Goal: Information Seeking & Learning: Learn about a topic

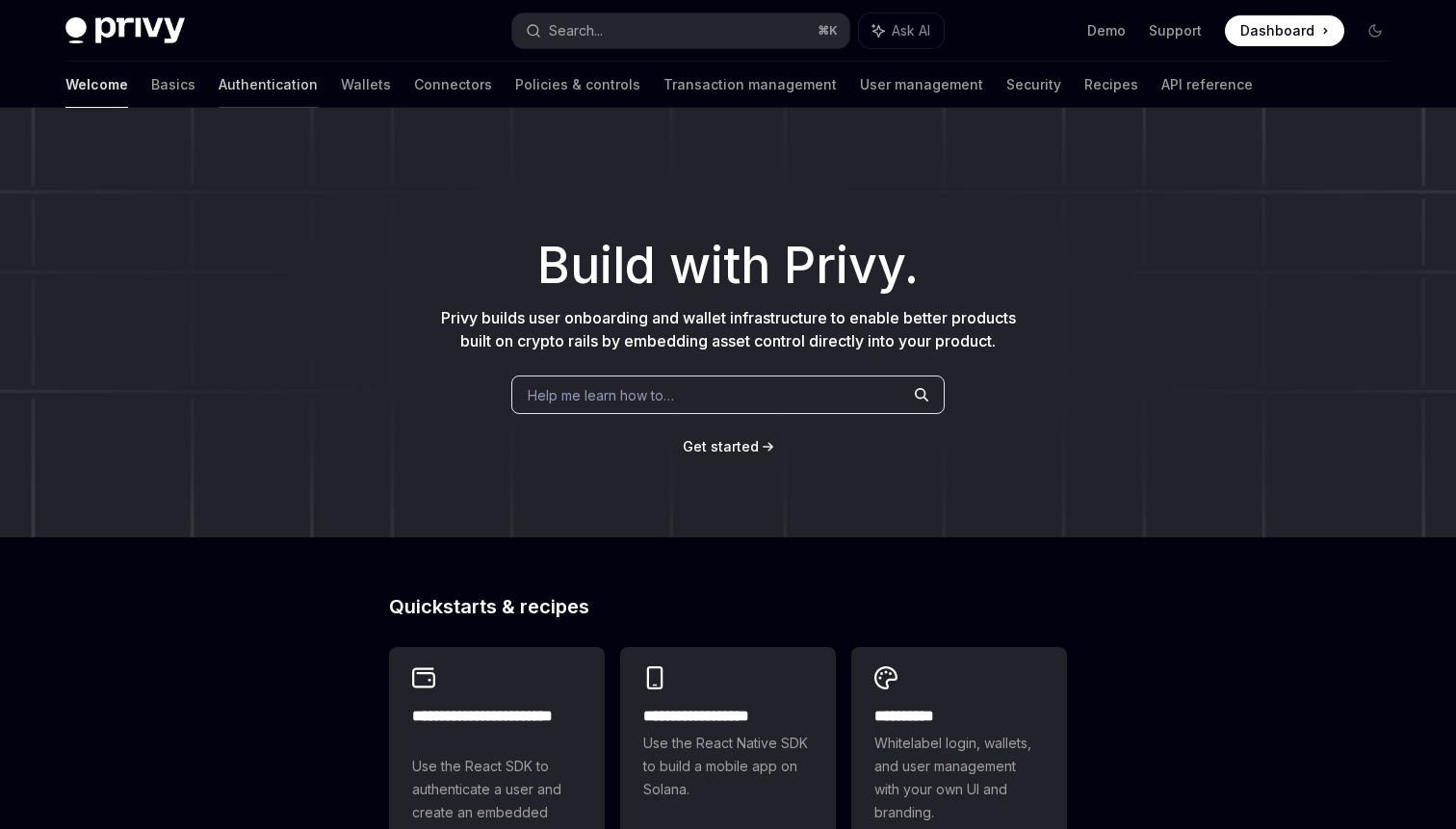
click at [218, 86] on link "Authentication" at bounding box center [268, 85] width 99 height 47
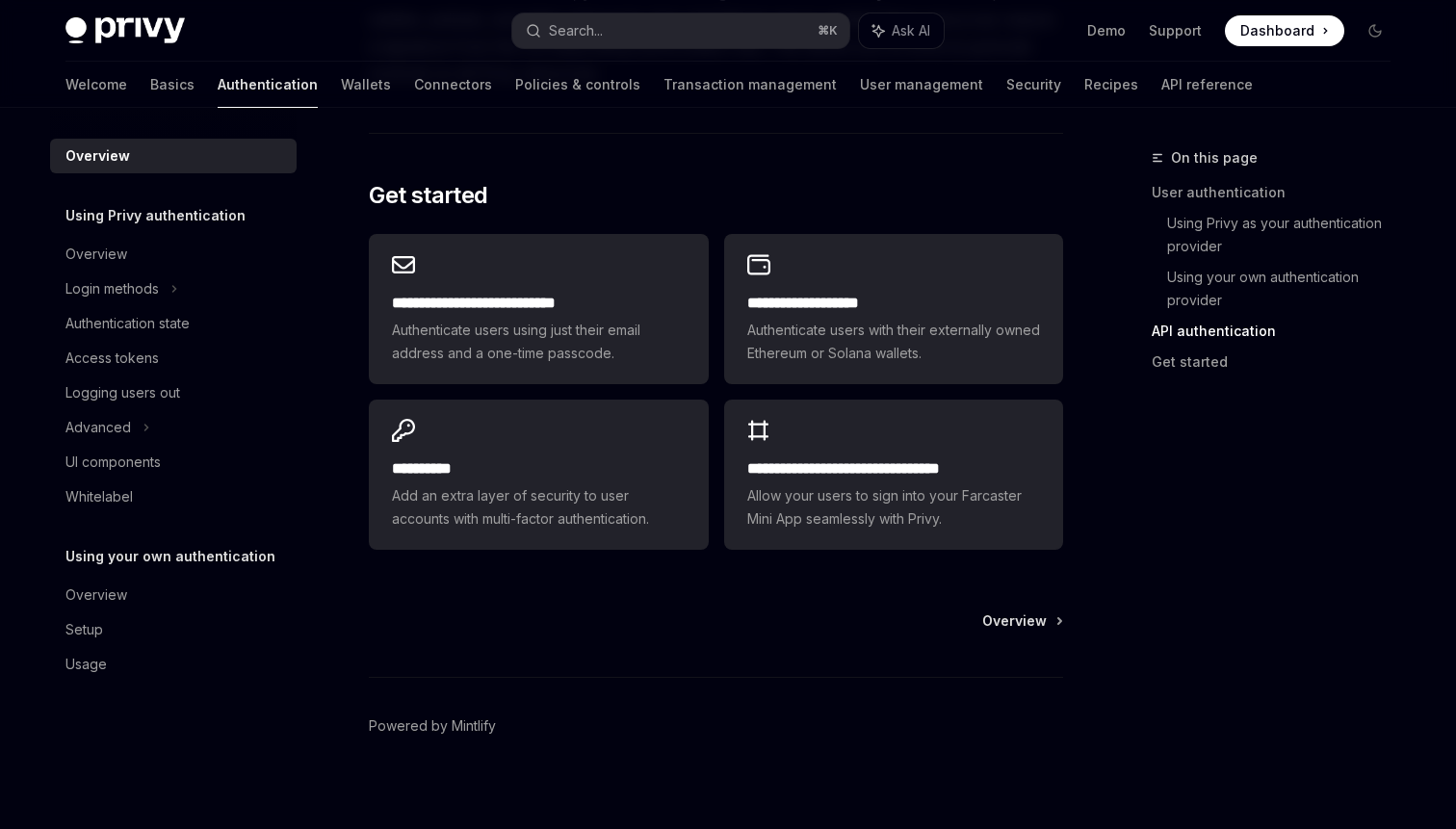
scroll to position [1587, 0]
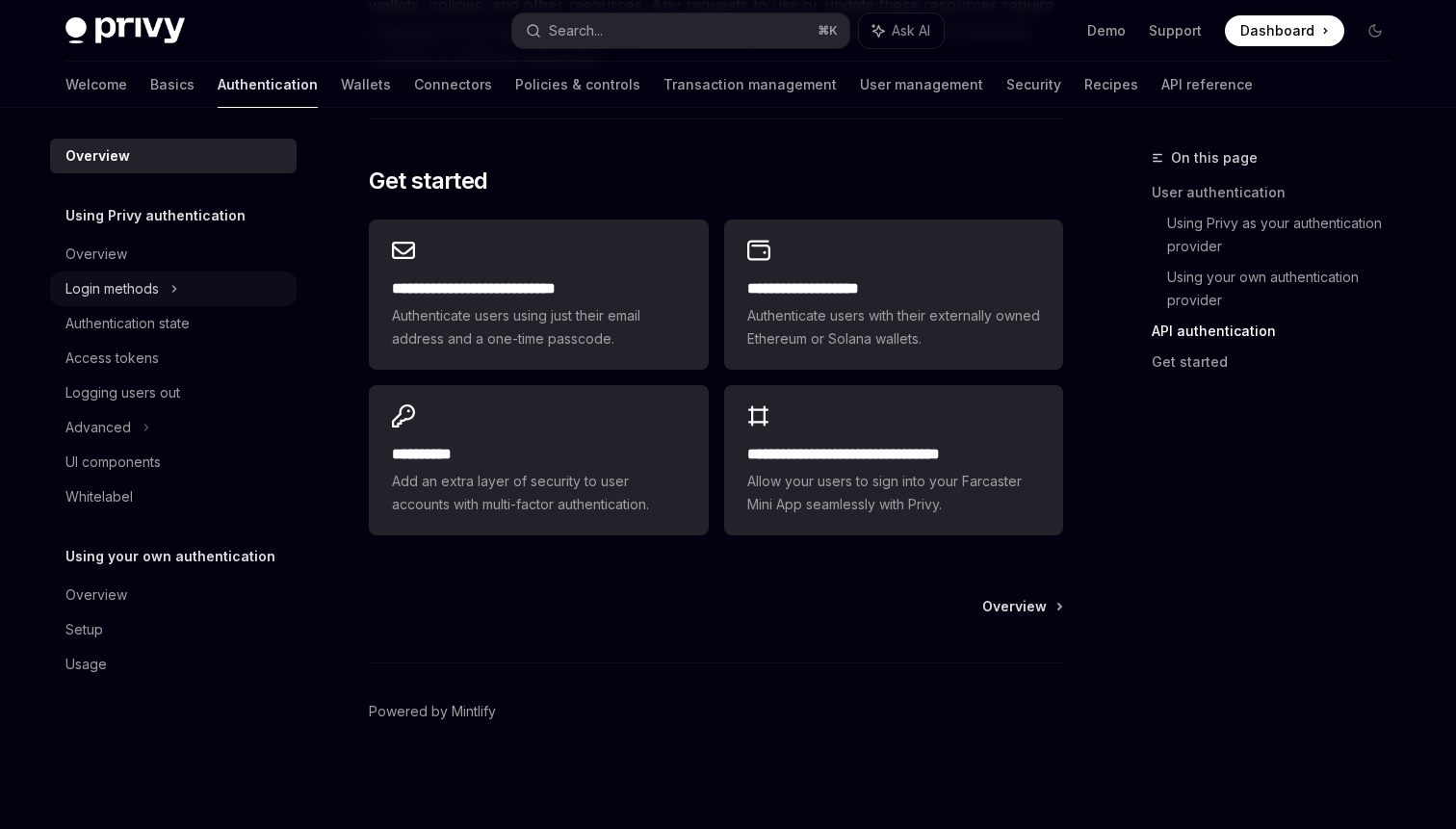
click at [172, 277] on icon at bounding box center [175, 289] width 8 height 23
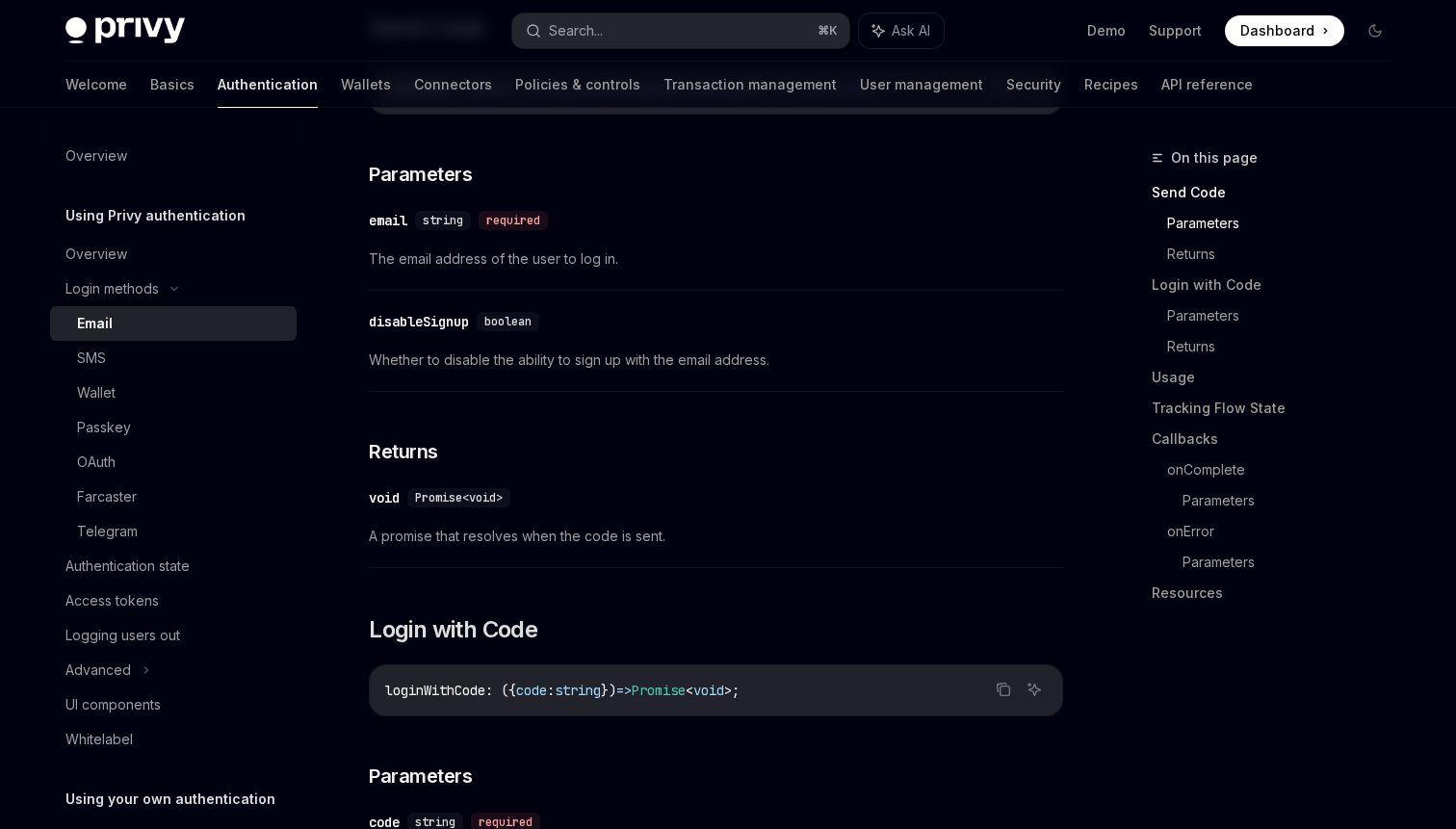
scroll to position [654, 0]
click at [140, 666] on div "Advanced" at bounding box center [174, 670] width 246 height 35
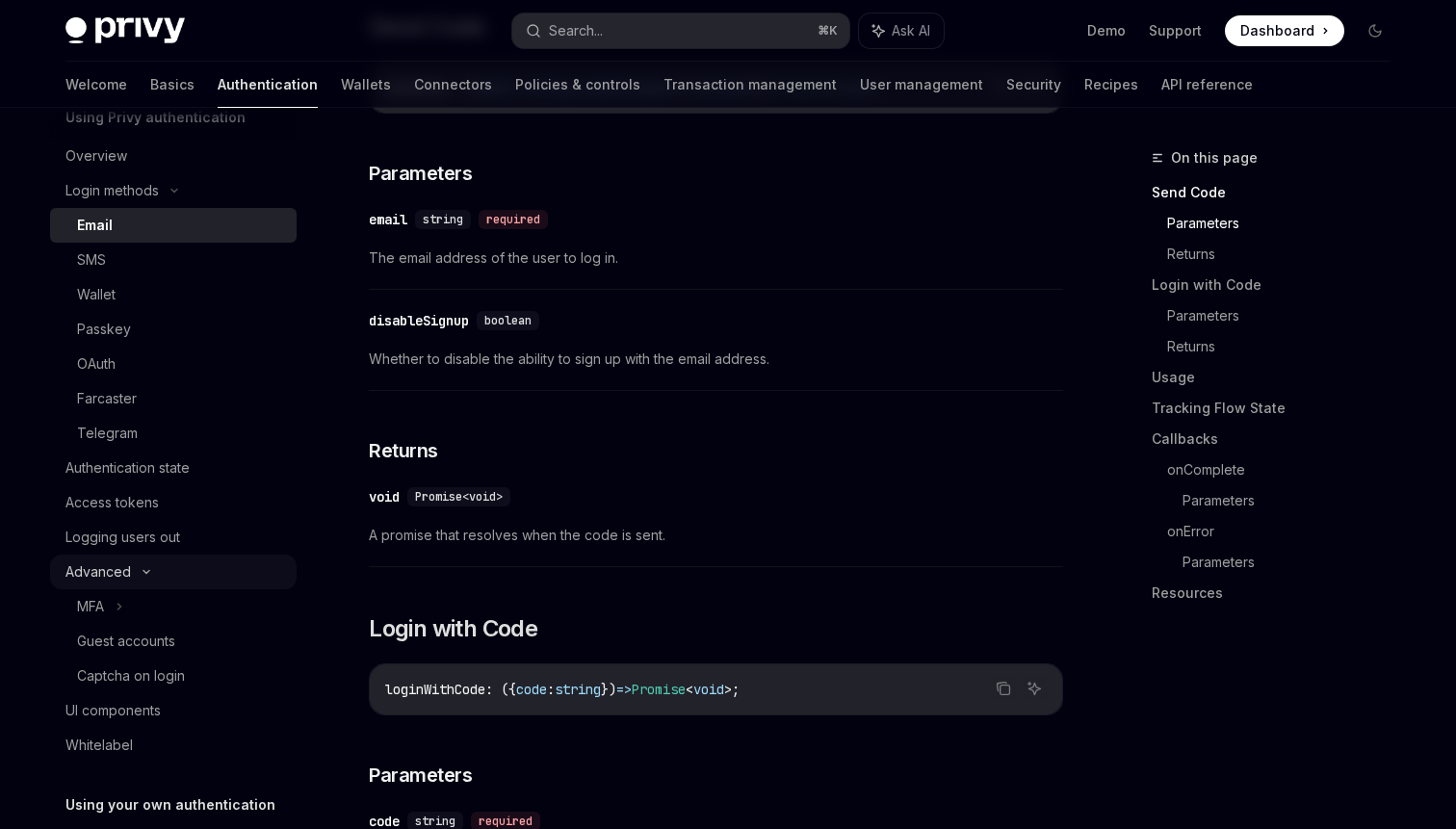
scroll to position [161, 0]
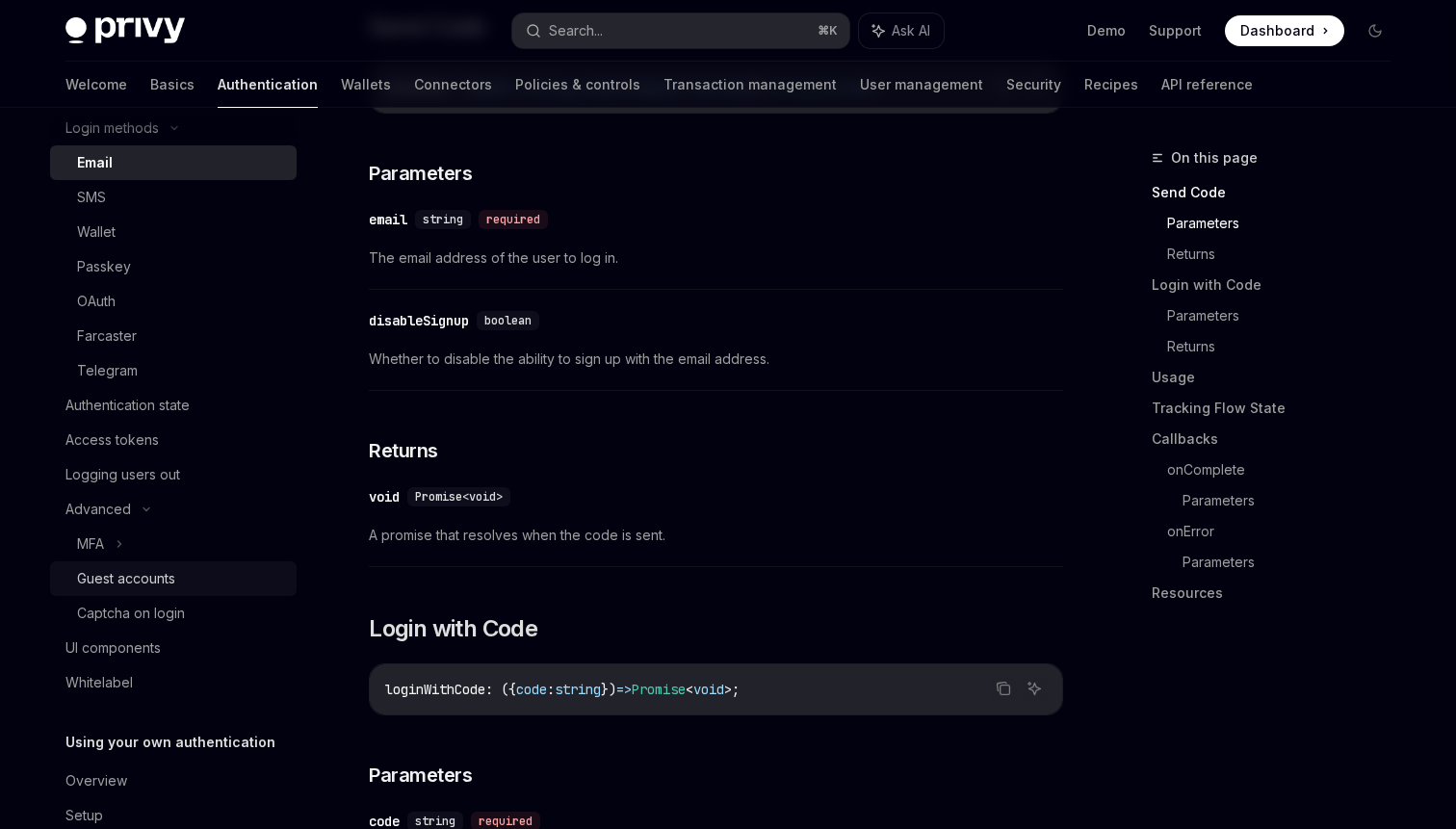
click at [155, 569] on div "Guest accounts" at bounding box center [125, 579] width 98 height 23
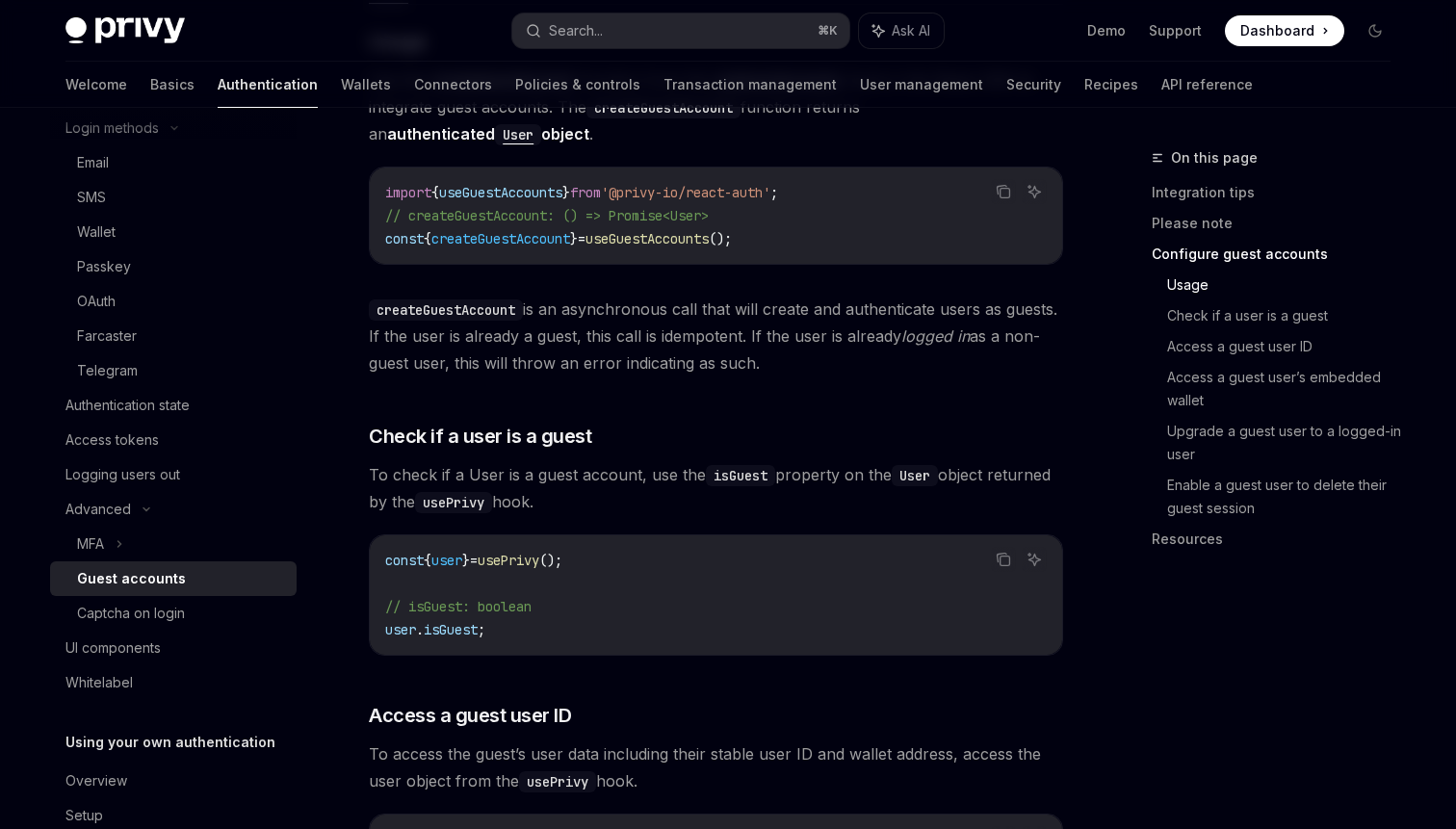
scroll to position [1735, 0]
click at [234, 600] on link "Captcha on login" at bounding box center [174, 614] width 246 height 35
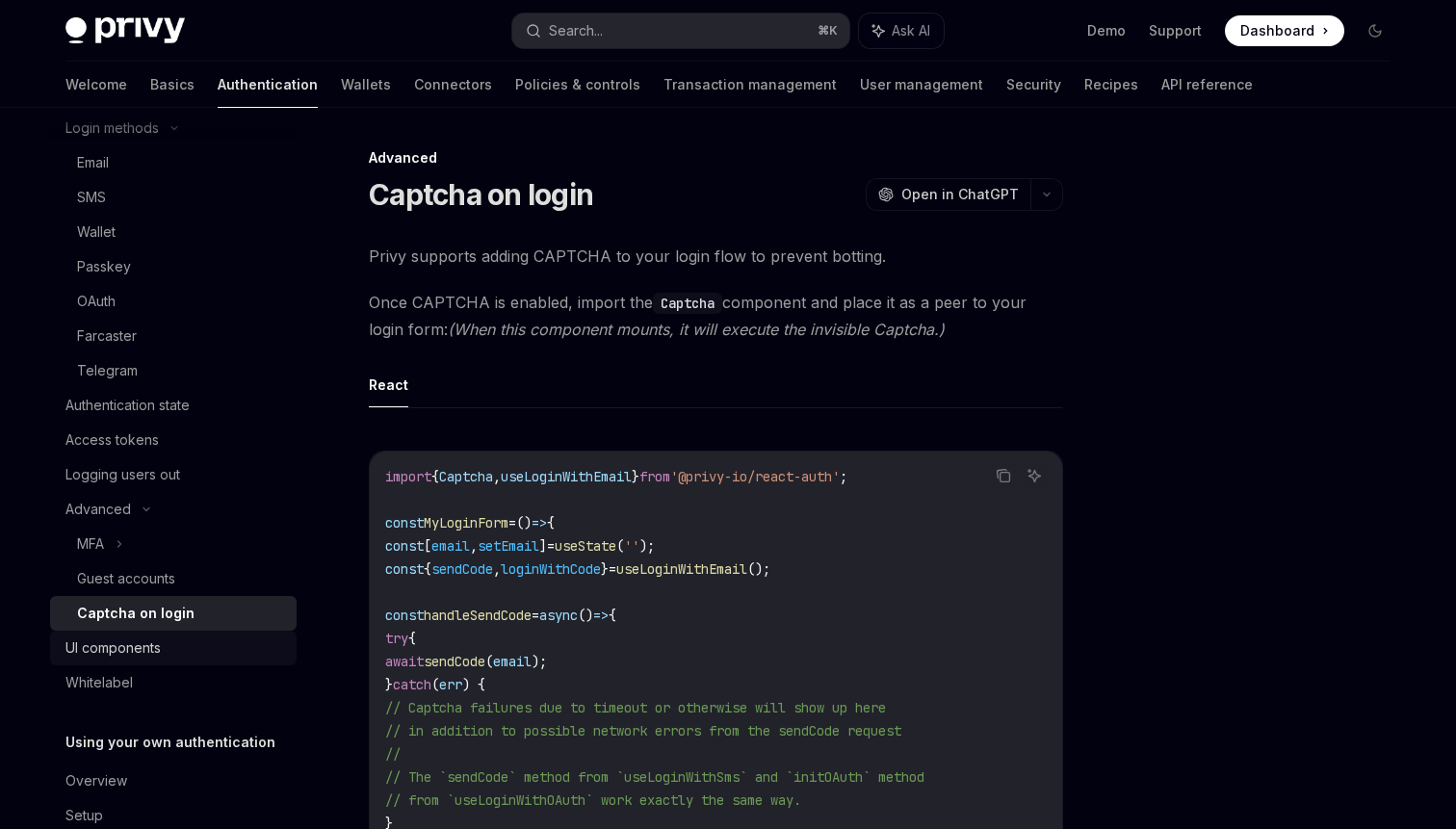
click at [209, 661] on link "UI components" at bounding box center [174, 648] width 246 height 35
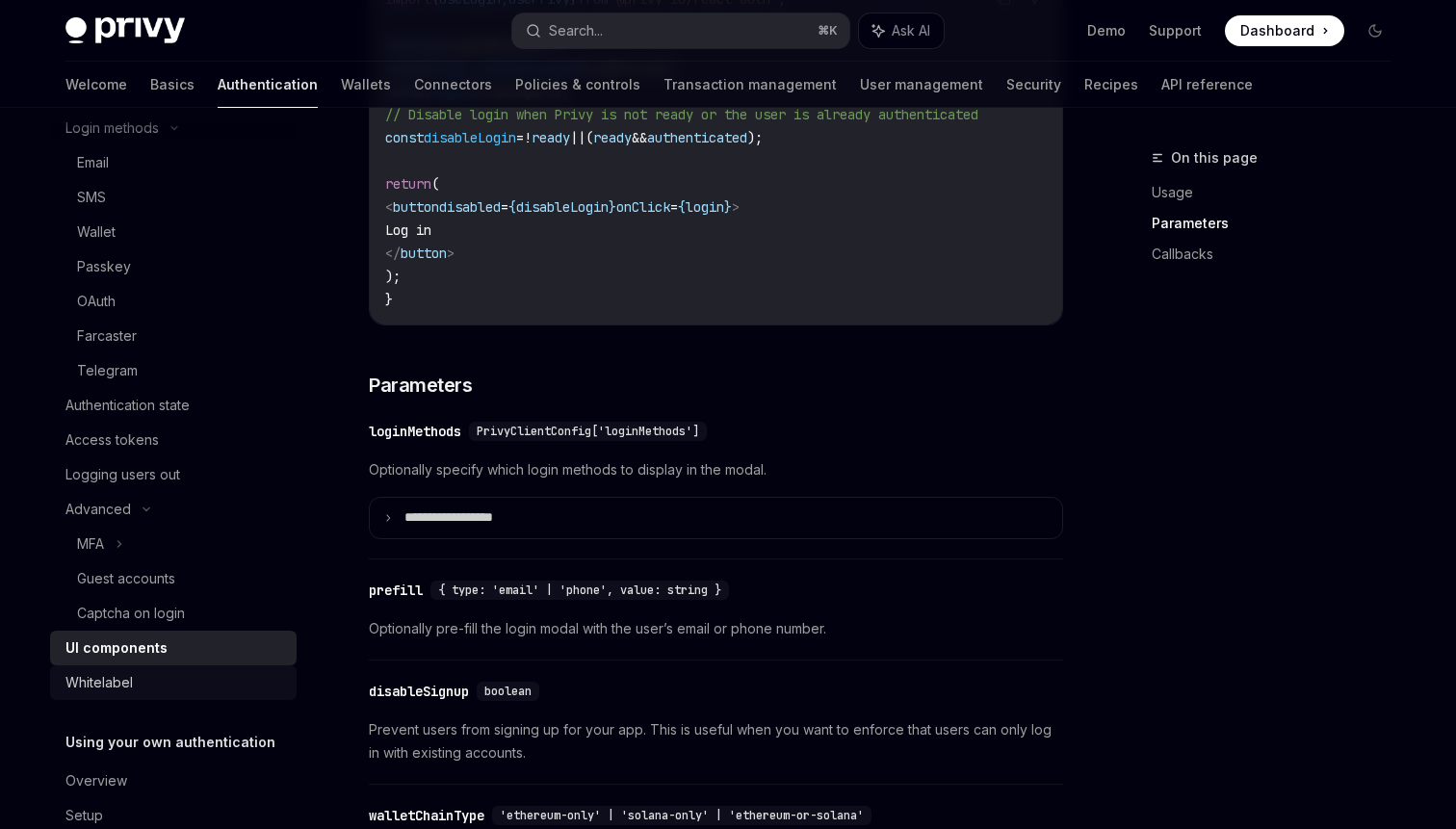
scroll to position [238, 0]
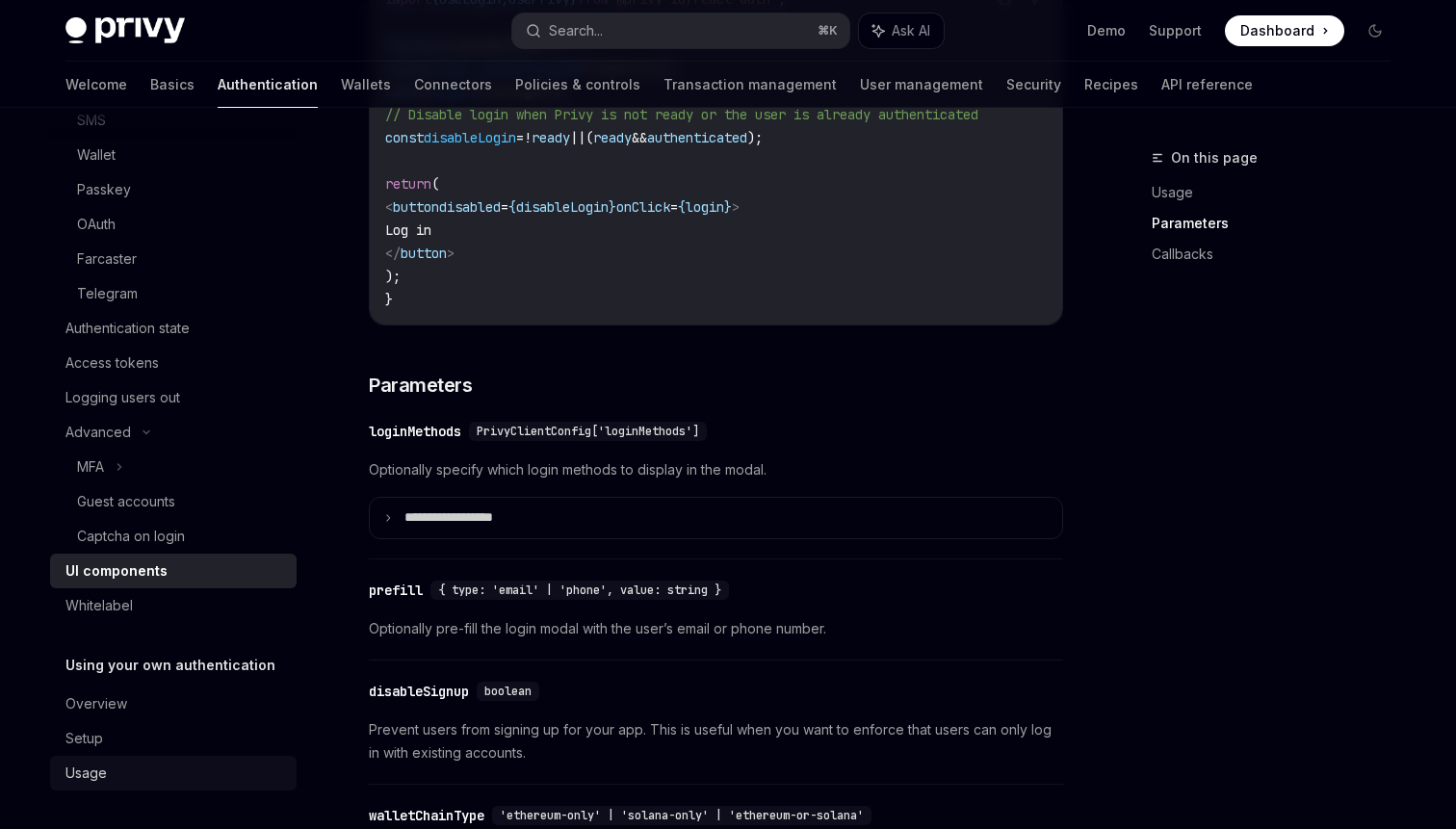
click at [206, 765] on div "Usage" at bounding box center [176, 773] width 219 height 23
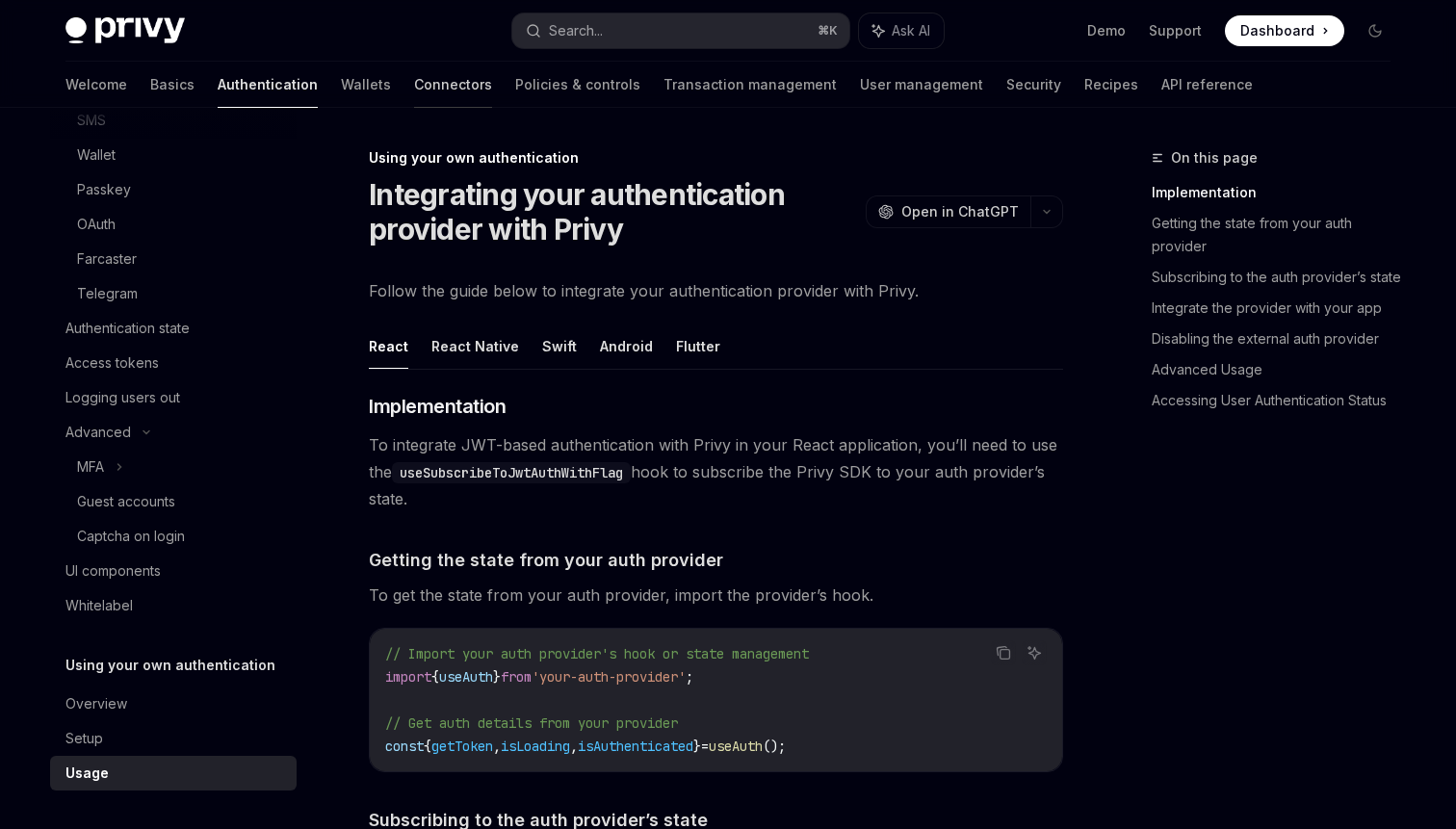
click at [414, 96] on link "Connectors" at bounding box center [453, 85] width 78 height 47
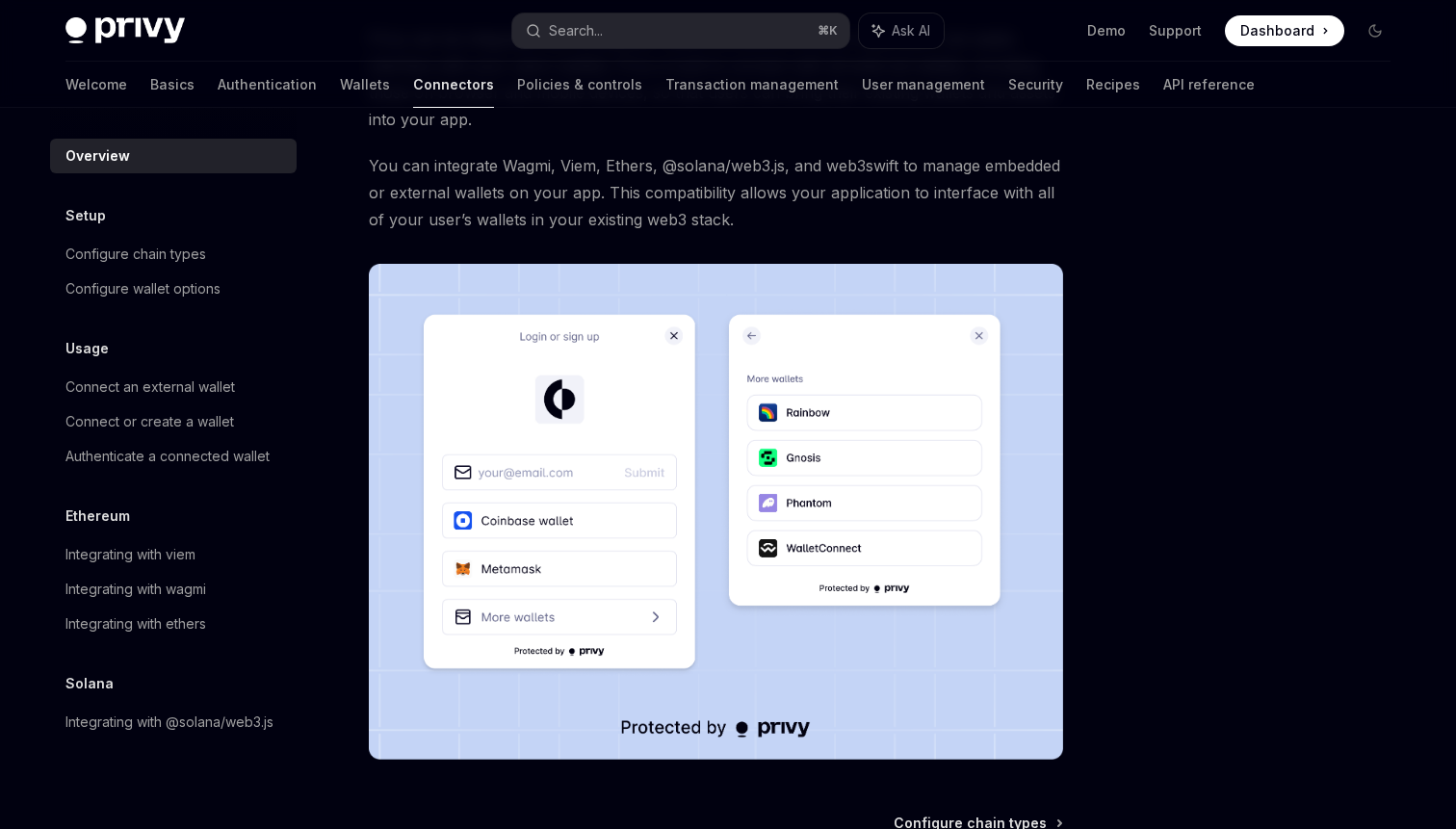
scroll to position [292, 0]
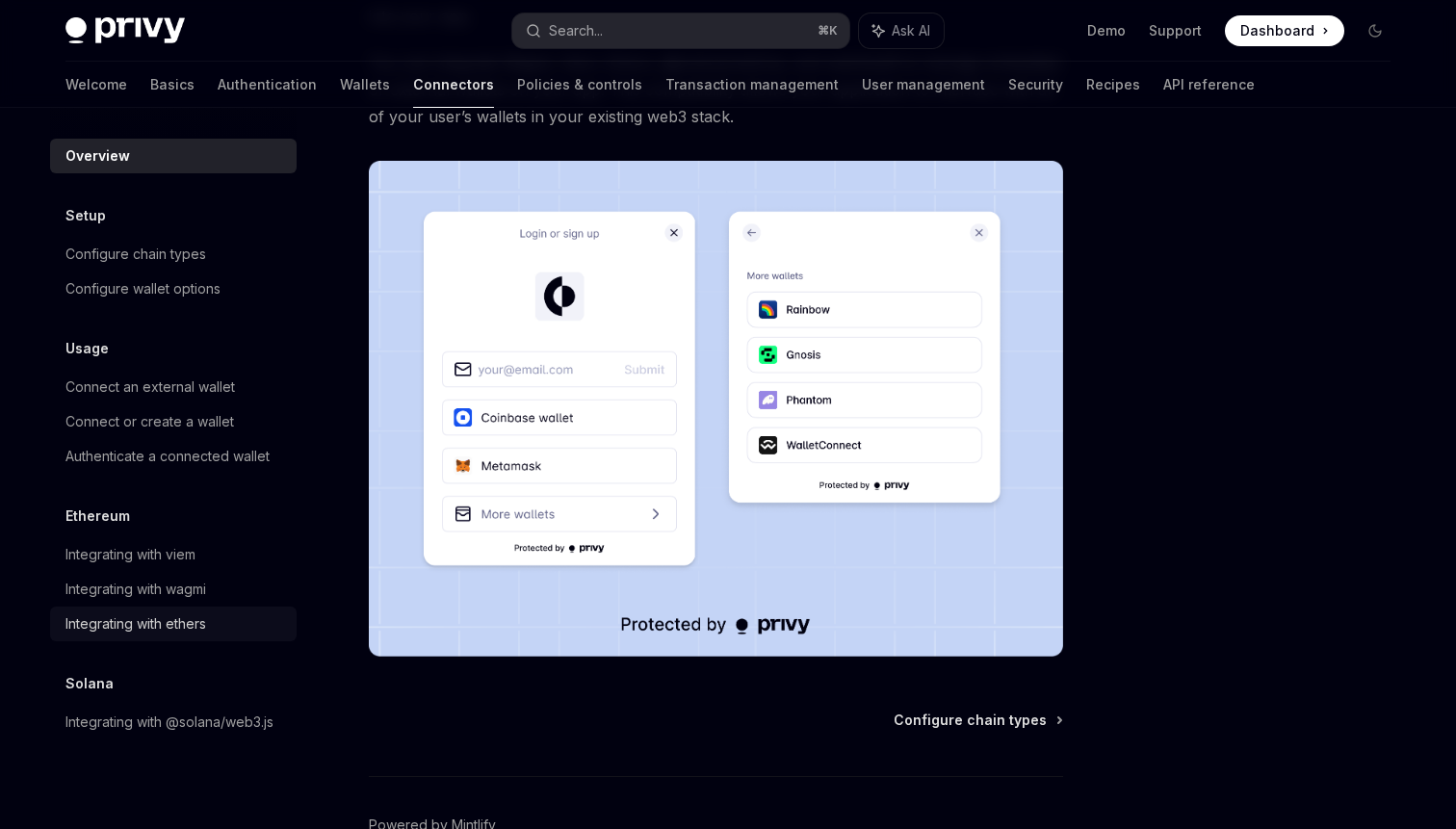
click at [178, 621] on div "Integrating with ethers" at bounding box center [136, 623] width 141 height 23
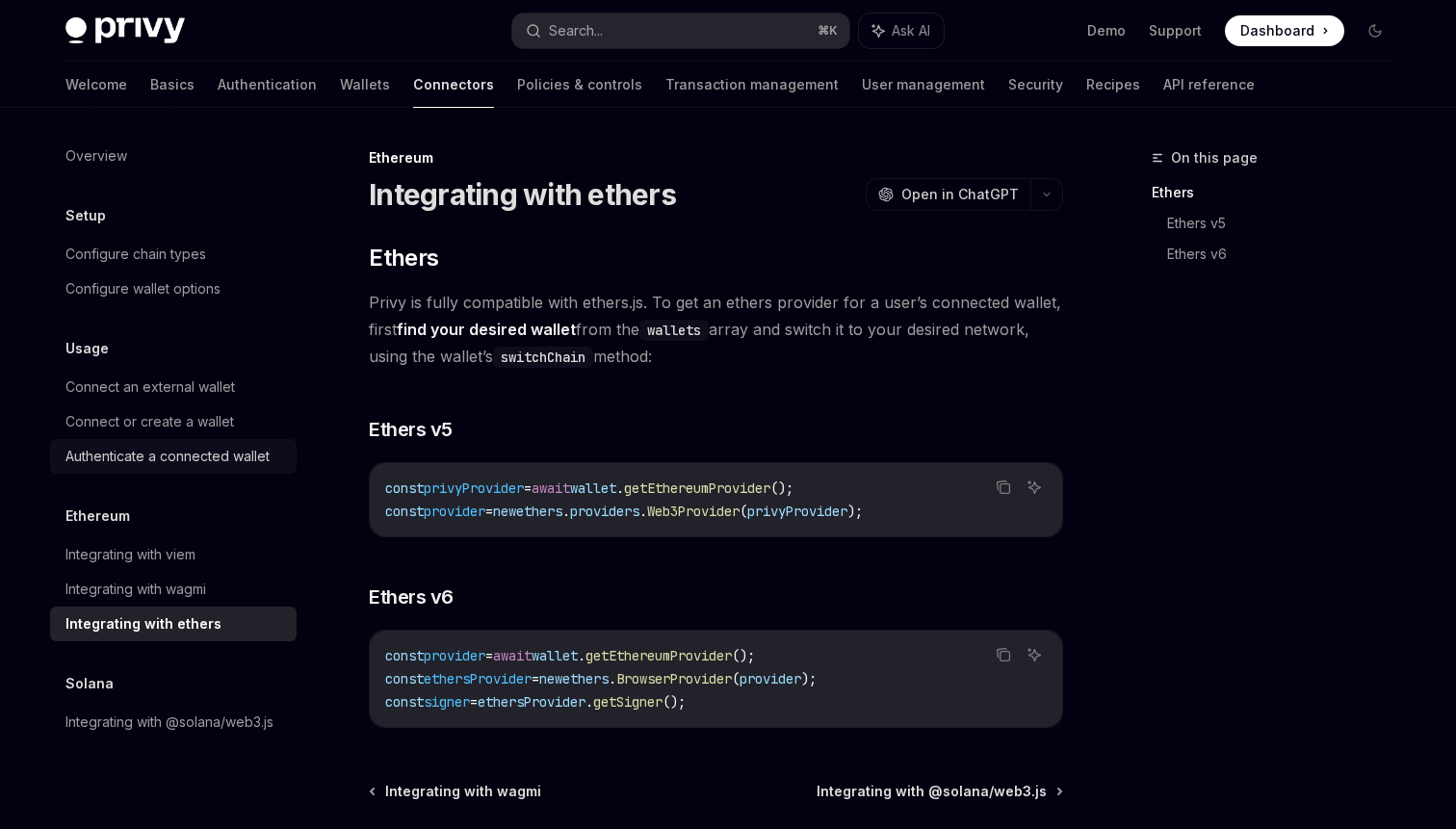
click at [256, 464] on div "Authenticate a connected wallet" at bounding box center [168, 457] width 204 height 23
type textarea "*"
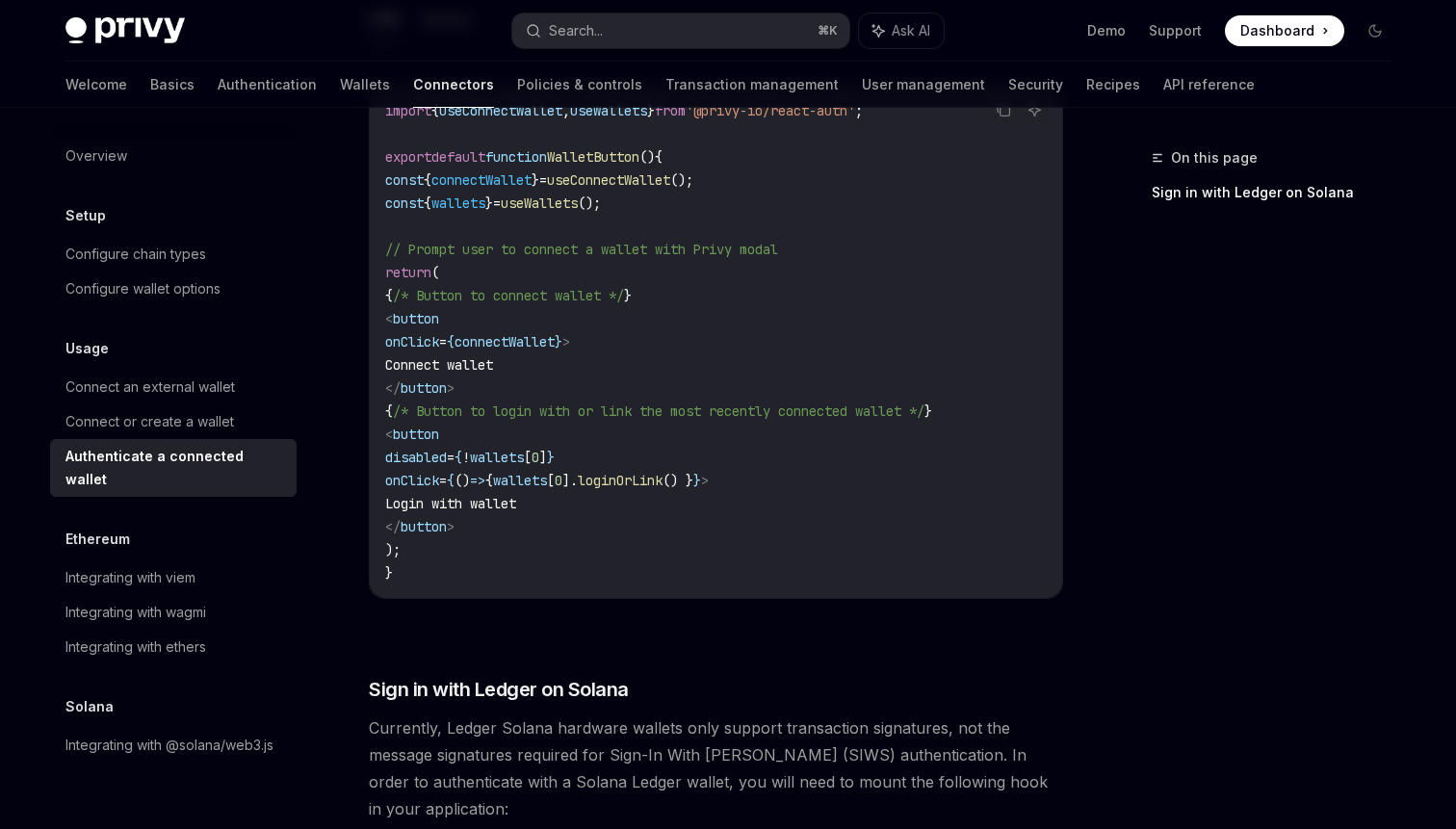
scroll to position [1114, 0]
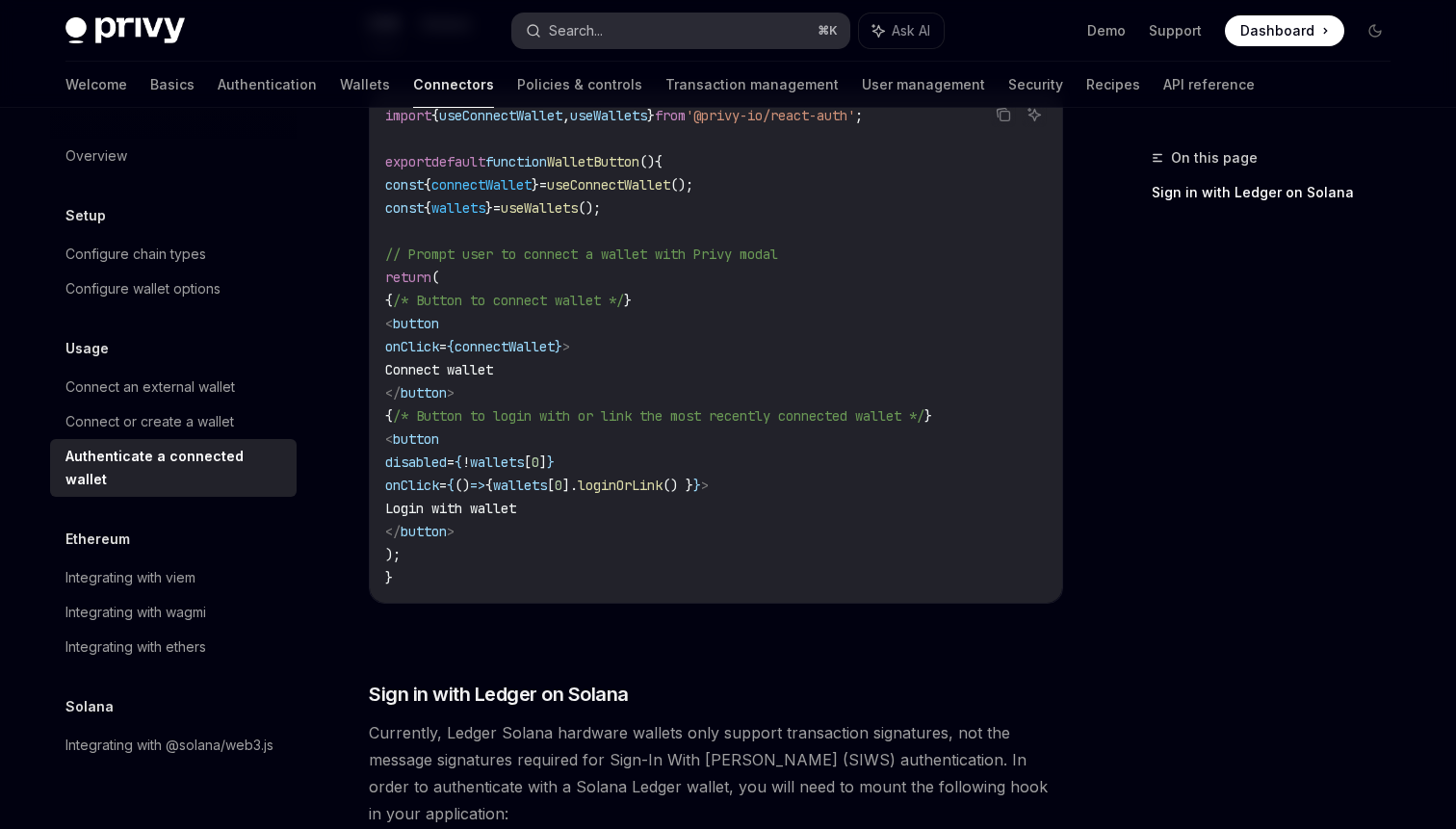
click at [749, 28] on button "Search... ⌘ K" at bounding box center [680, 31] width 337 height 35
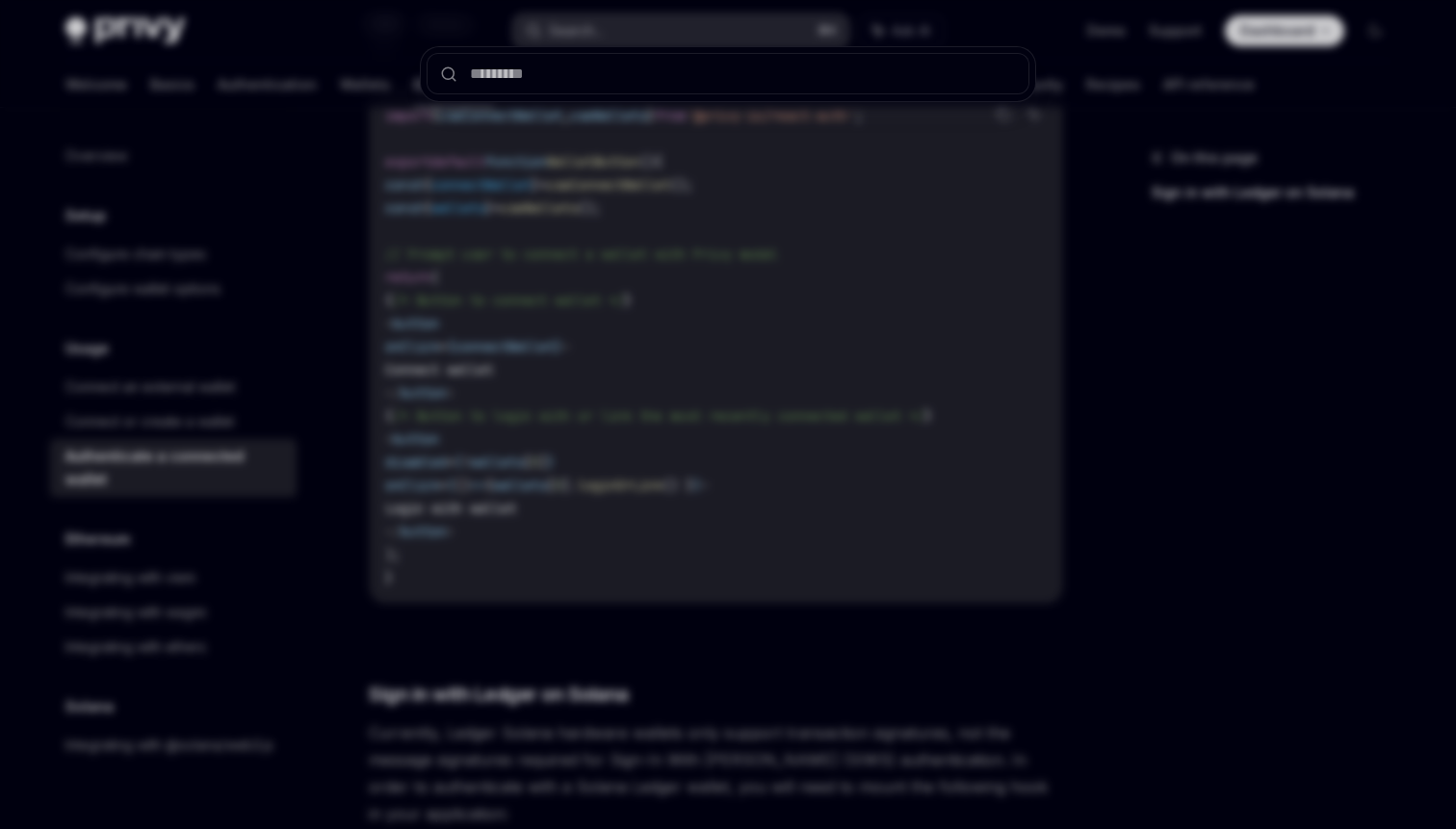
type input "**********"
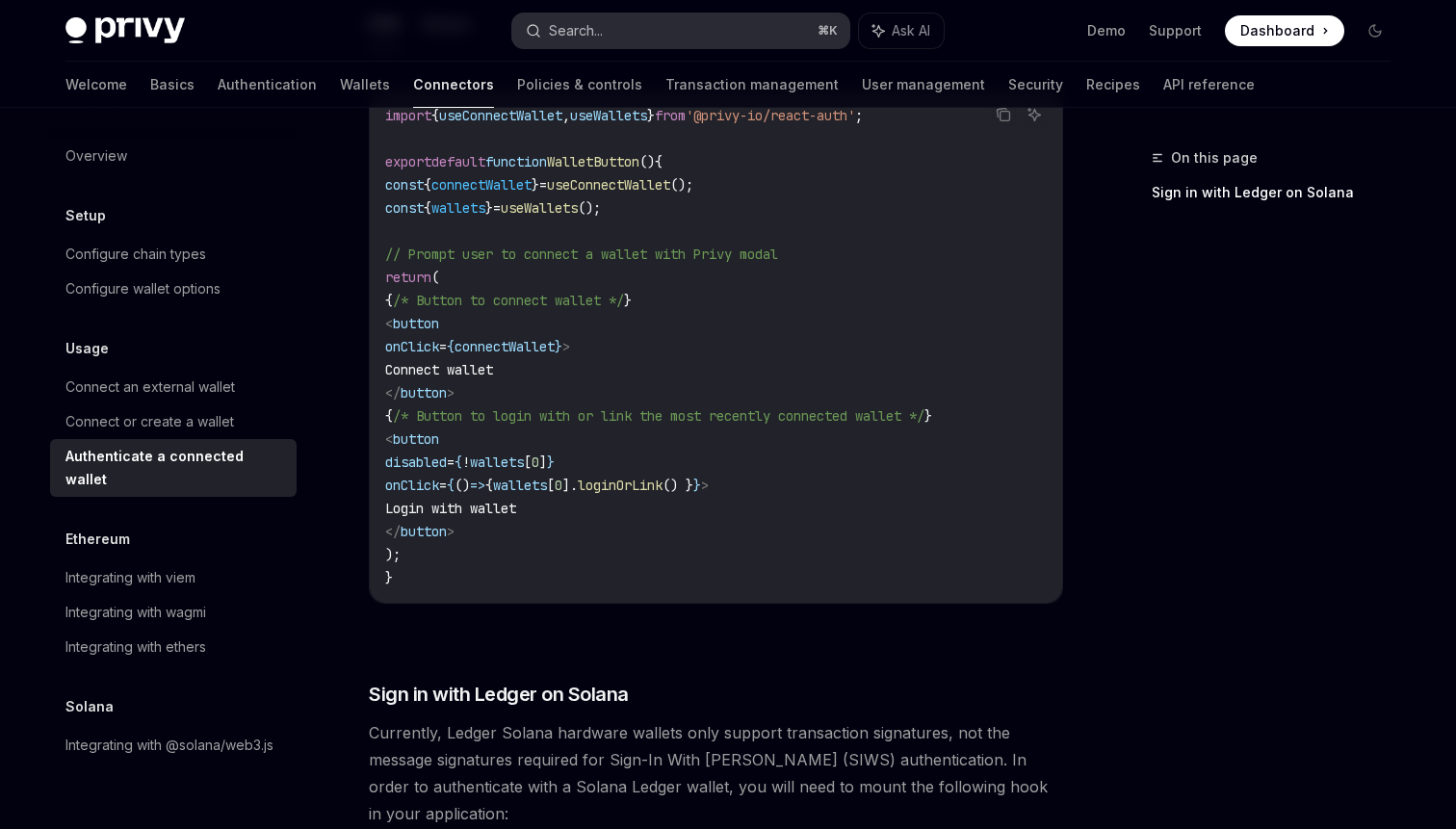
click at [654, 21] on button "Search... ⌘ K" at bounding box center [680, 31] width 337 height 35
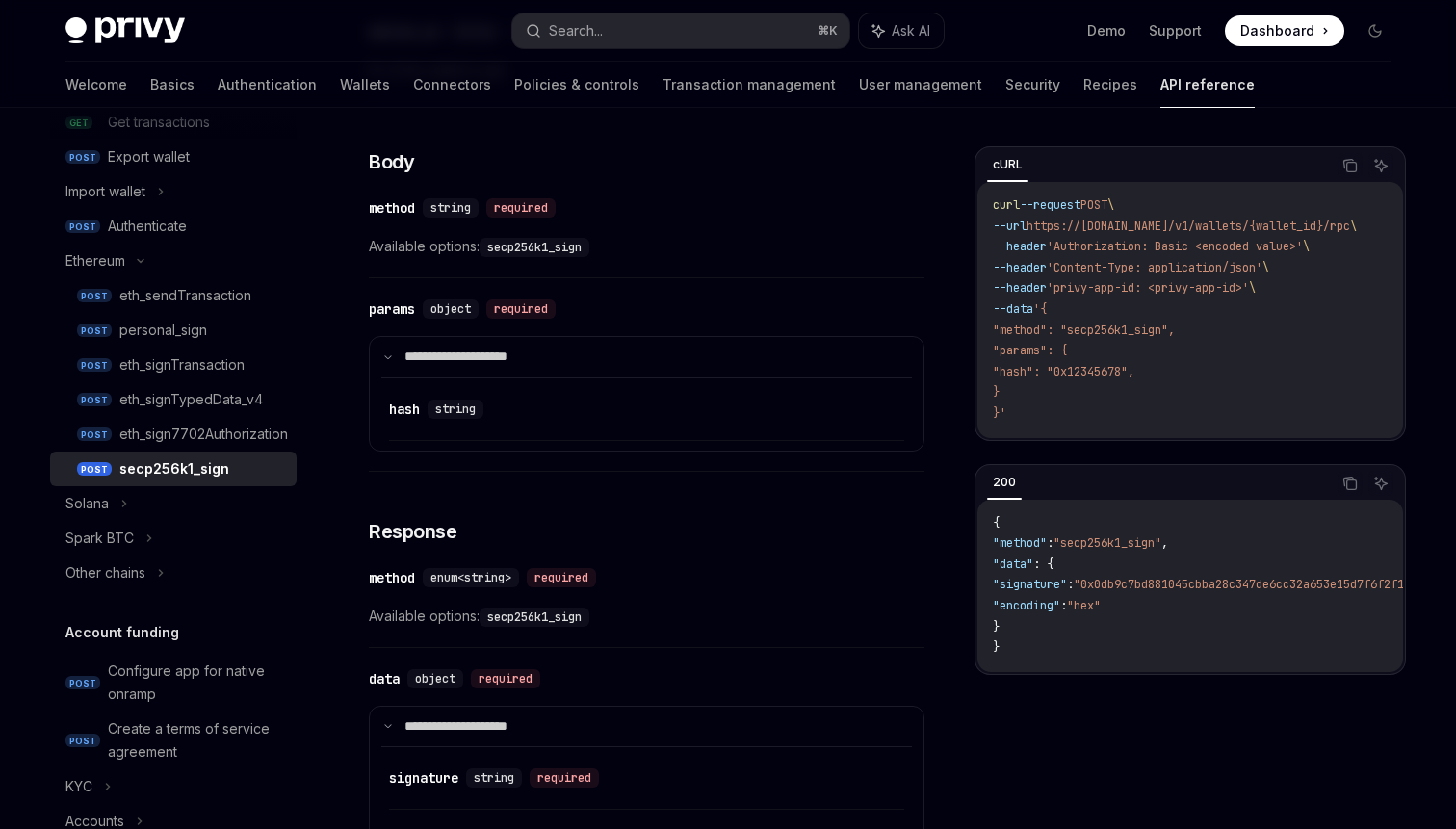
scroll to position [247, 0]
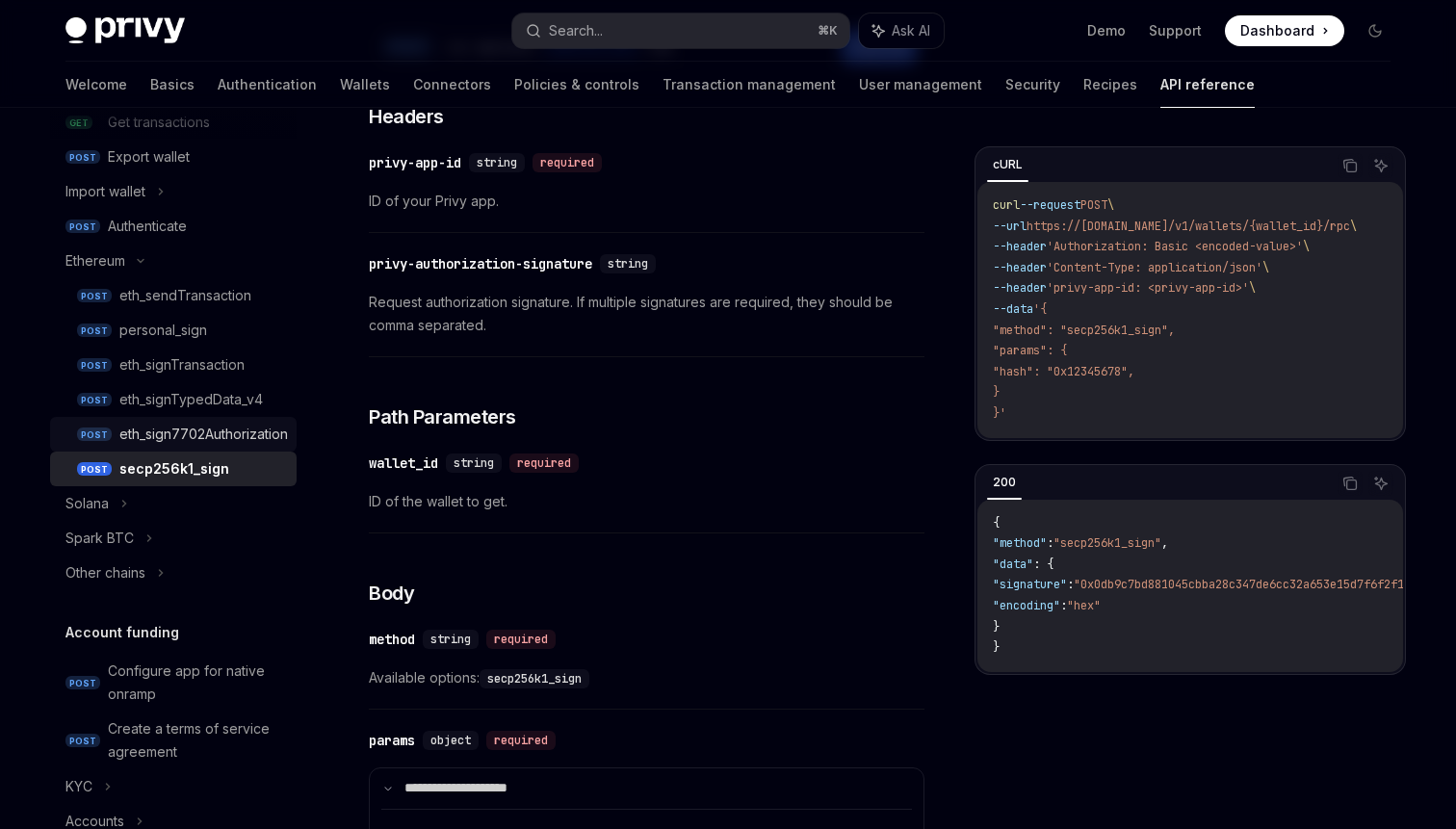
click at [258, 442] on div "eth_sign7702Authorization" at bounding box center [204, 434] width 169 height 23
type textarea "*"
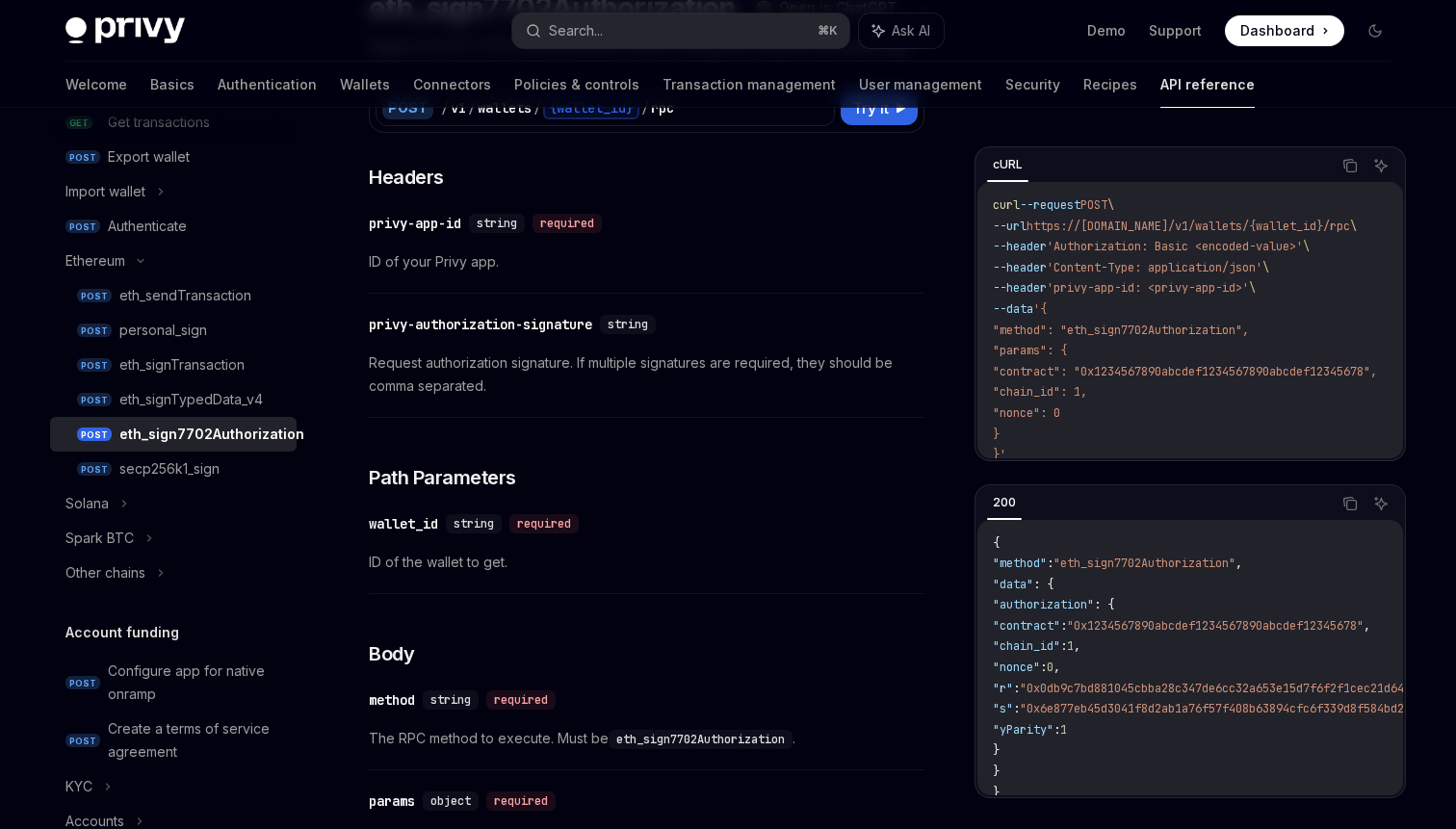
scroll to position [185, 0]
click at [1310, 32] on span "Dashboard" at bounding box center [1278, 31] width 74 height 19
